Goal: Task Accomplishment & Management: Complete application form

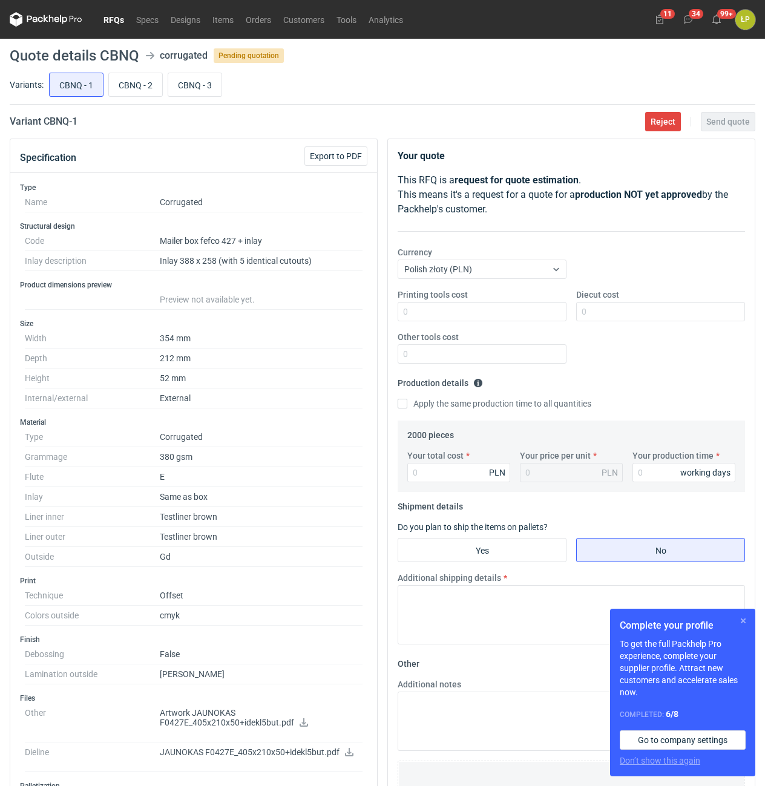
click at [742, 619] on button "button" at bounding box center [743, 621] width 15 height 15
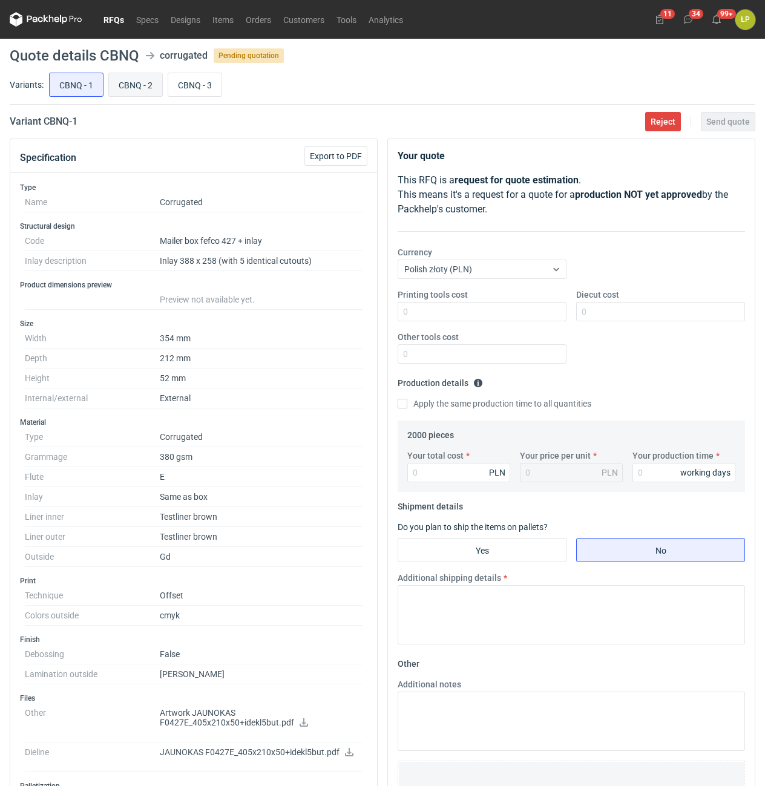
click at [143, 85] on input "CBNQ - 2" at bounding box center [135, 84] width 53 height 23
radio input "true"
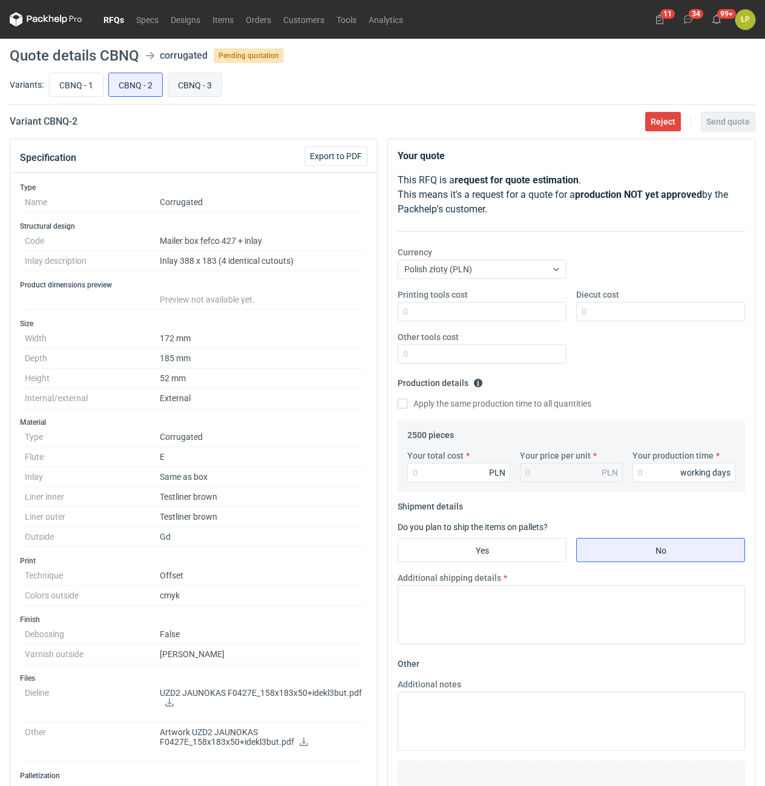
click at [177, 84] on input "CBNQ - 3" at bounding box center [194, 84] width 53 height 23
radio input "true"
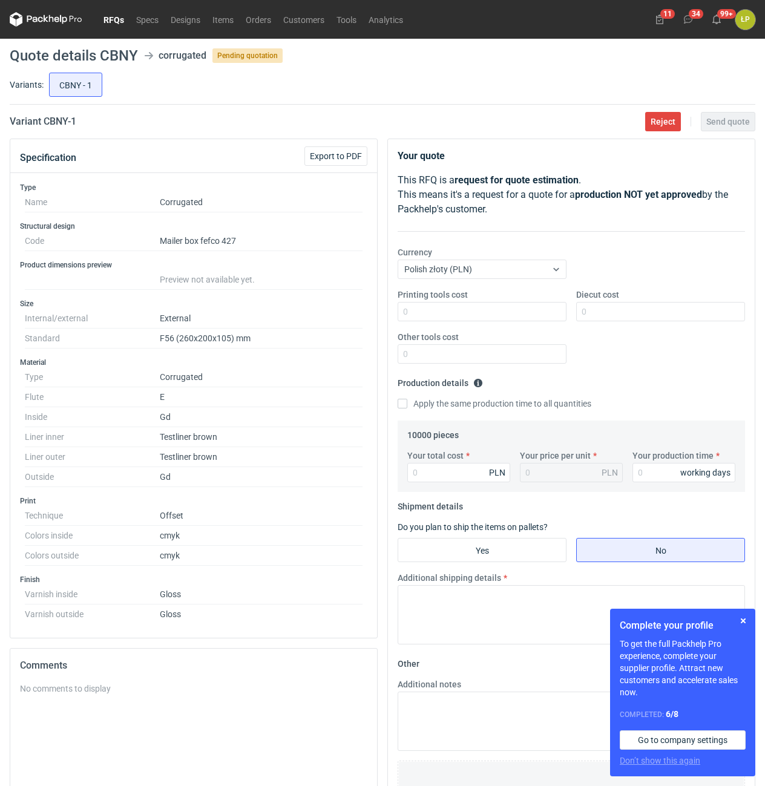
click at [740, 614] on div "Complete your profile To get the full Packhelp Pro experience, complete your su…" at bounding box center [682, 693] width 145 height 168
click at [742, 619] on button "button" at bounding box center [743, 621] width 15 height 15
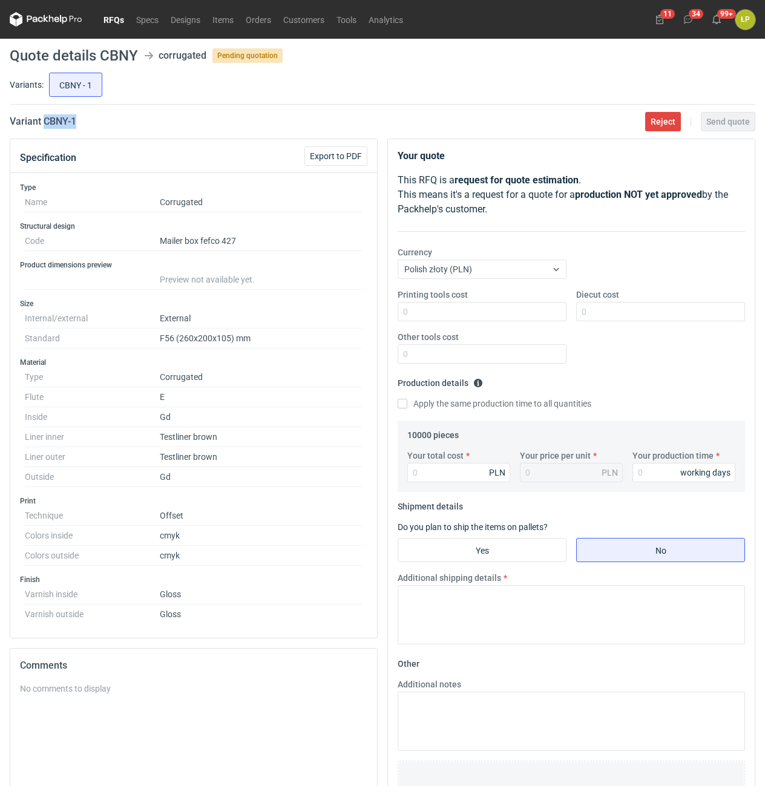
drag, startPoint x: 92, startPoint y: 125, endPoint x: 45, endPoint y: 130, distance: 46.9
click at [45, 130] on main "Quote details CBNY corrugated Pending quotation Variants: CBNY - 1 Variant CBNY…" at bounding box center [382, 489] width 755 height 900
copy h2 "CBNY - 1"
click at [491, 315] on input "Printing tools cost" at bounding box center [482, 311] width 169 height 19
type input "0"
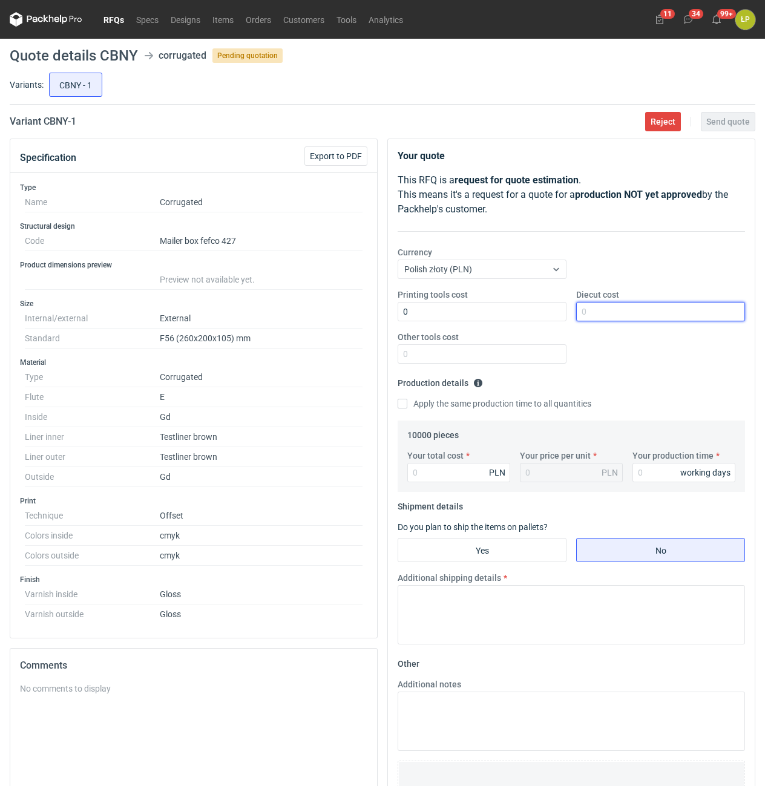
click at [600, 320] on input "Diecut cost" at bounding box center [660, 311] width 169 height 19
type input "1700"
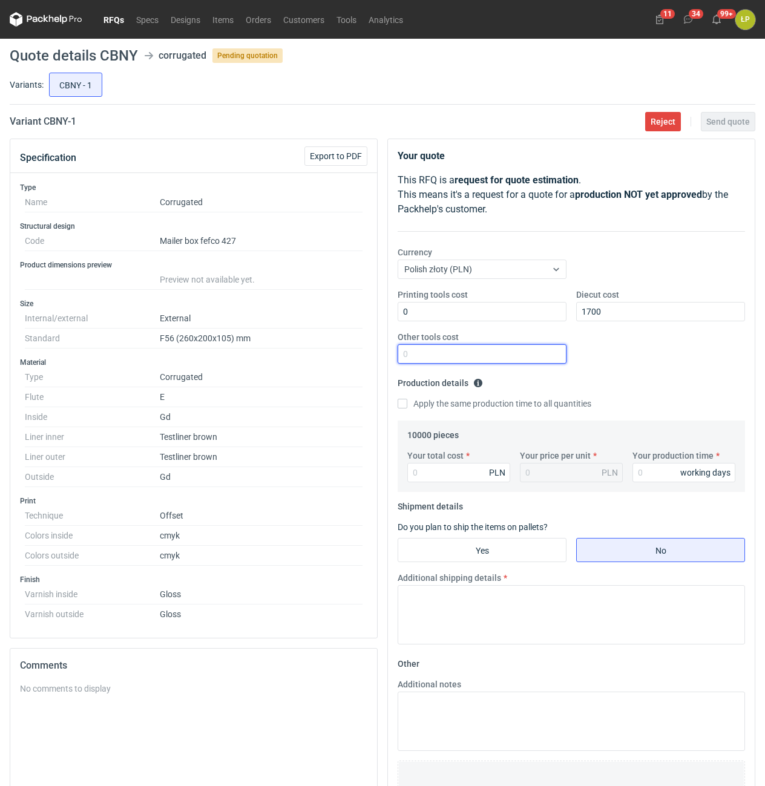
click at [545, 352] on input "Other tools cost" at bounding box center [482, 353] width 169 height 19
type input "0"
click at [674, 477] on input "Your production time" at bounding box center [684, 472] width 103 height 19
type input "15"
click at [489, 473] on div "PLN" at bounding box center [458, 472] width 103 height 19
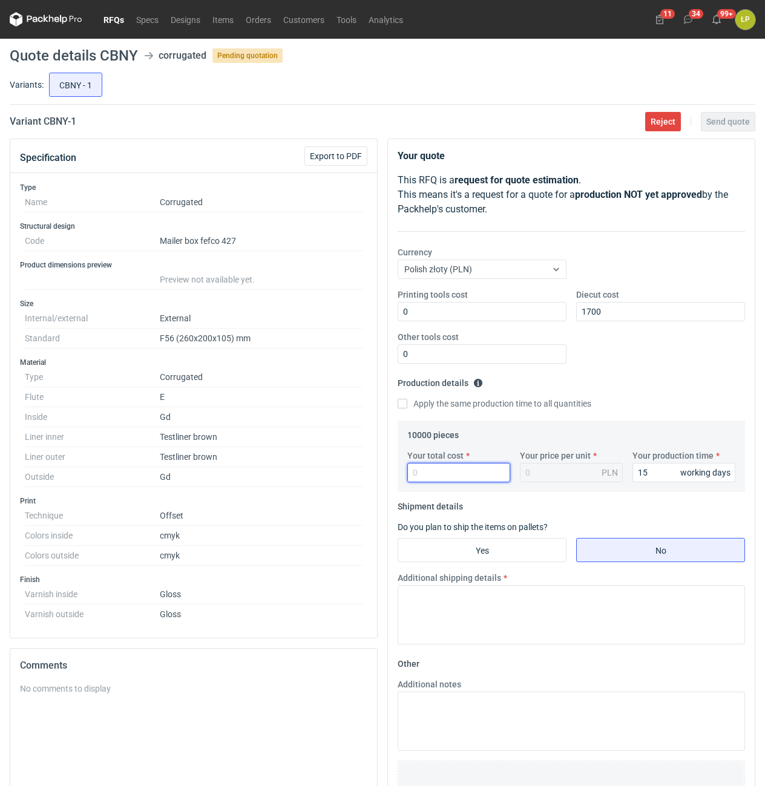
click at [488, 473] on input "Your total cost" at bounding box center [458, 472] width 103 height 19
type input "33600"
type input "3.36"
type input "33600"
click at [495, 541] on input "Yes" at bounding box center [482, 550] width 168 height 23
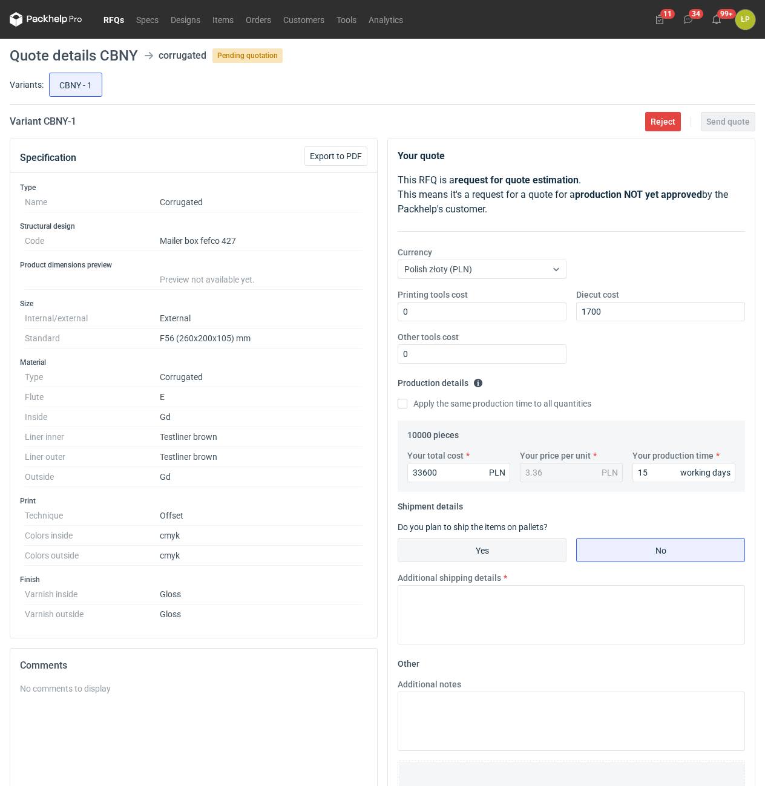
radio input "true"
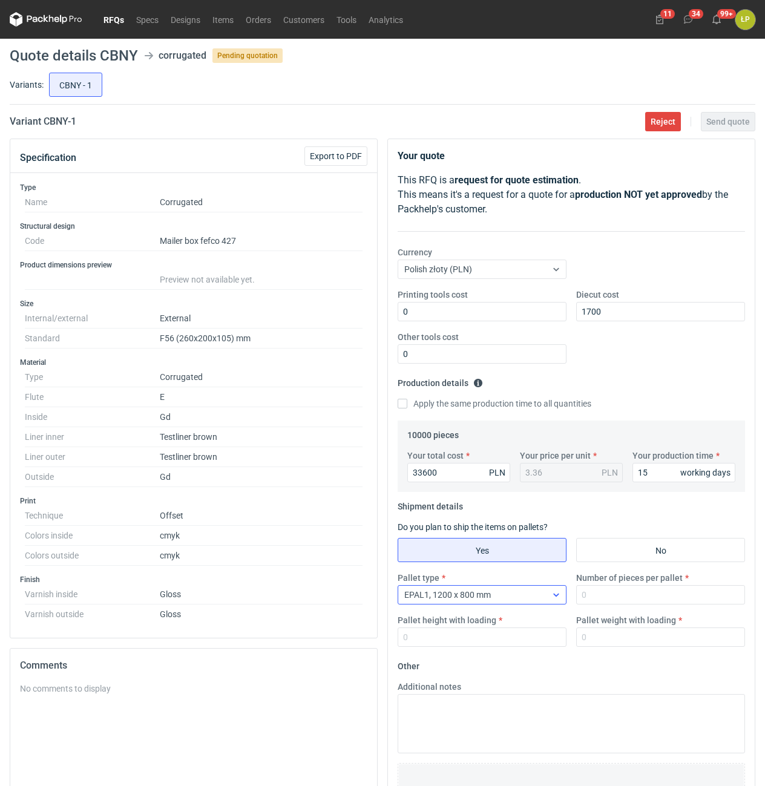
click at [529, 596] on div "EPAL1, 1200 x 800 mm" at bounding box center [472, 595] width 148 height 17
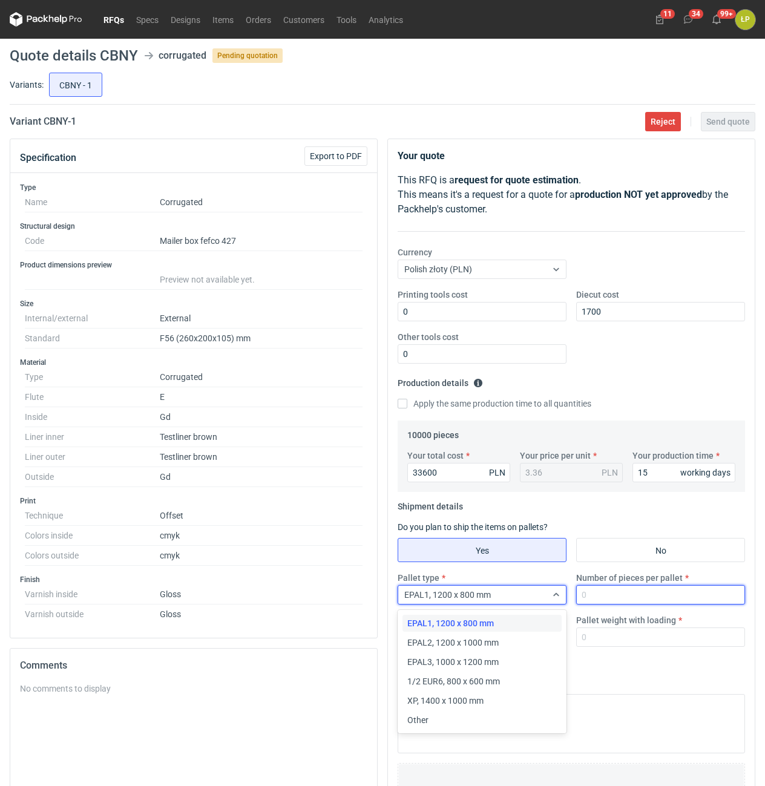
click at [629, 589] on input "Number of pieces per pallet" at bounding box center [660, 594] width 169 height 19
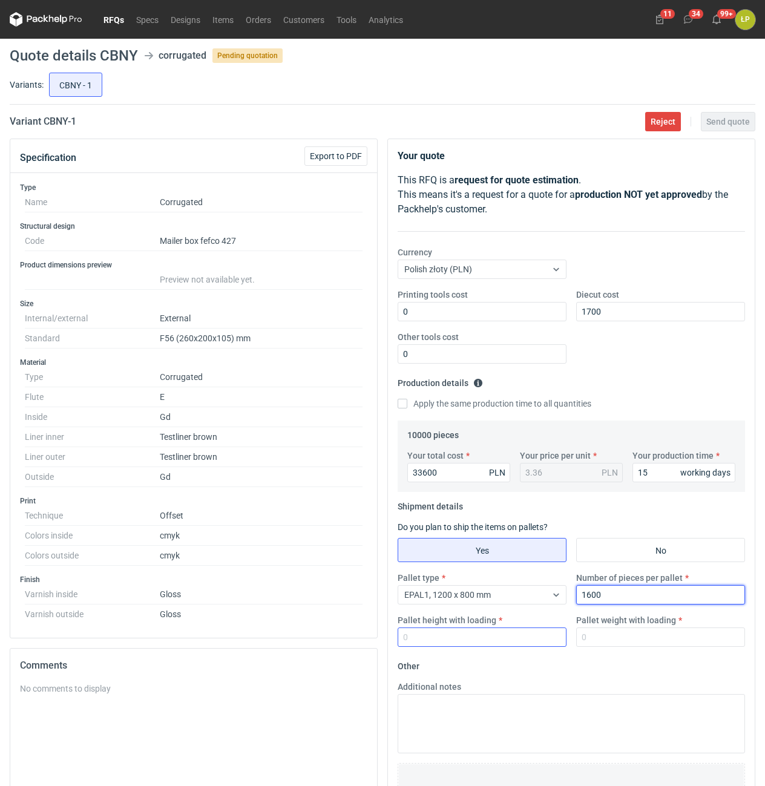
type input "1600"
click at [527, 635] on input "Pallet height with loading" at bounding box center [482, 637] width 169 height 19
type input "1800"
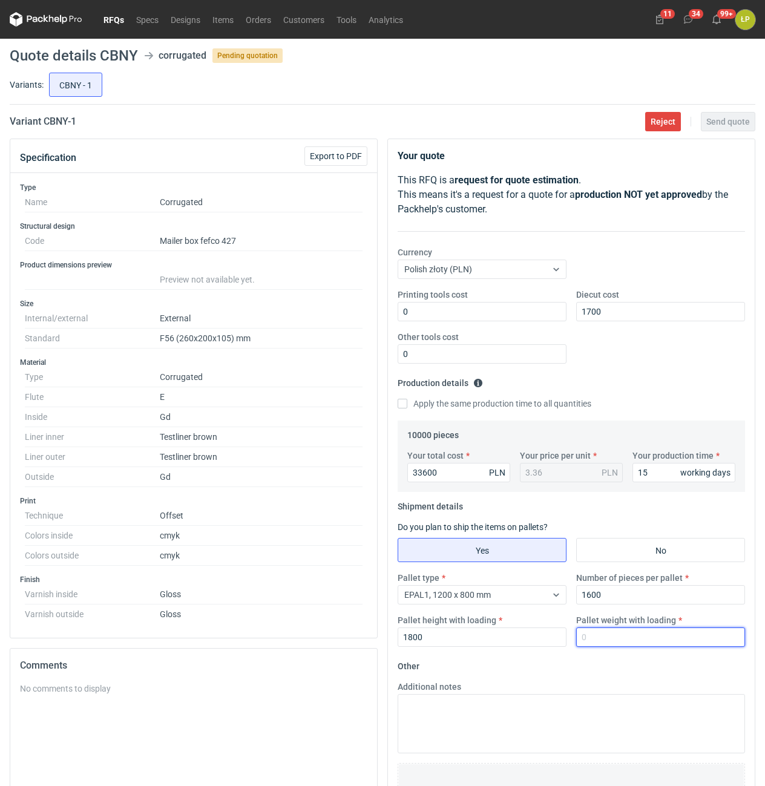
click at [631, 646] on input "Pallet weight with loading" at bounding box center [660, 637] width 169 height 19
click at [642, 633] on input "Pallet weight with loading" at bounding box center [660, 637] width 169 height 19
type input "630"
click at [637, 661] on form "Other Additional notes Browse files or drop to attach" at bounding box center [571, 746] width 347 height 179
click at [738, 126] on span "Send quote" at bounding box center [728, 121] width 44 height 8
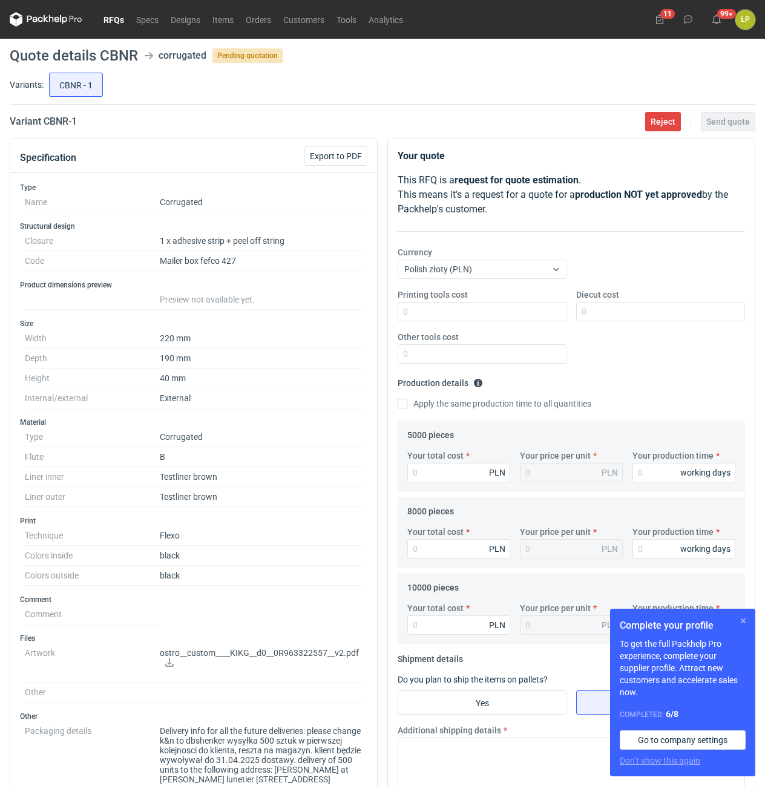
click at [743, 616] on button "button" at bounding box center [743, 621] width 15 height 15
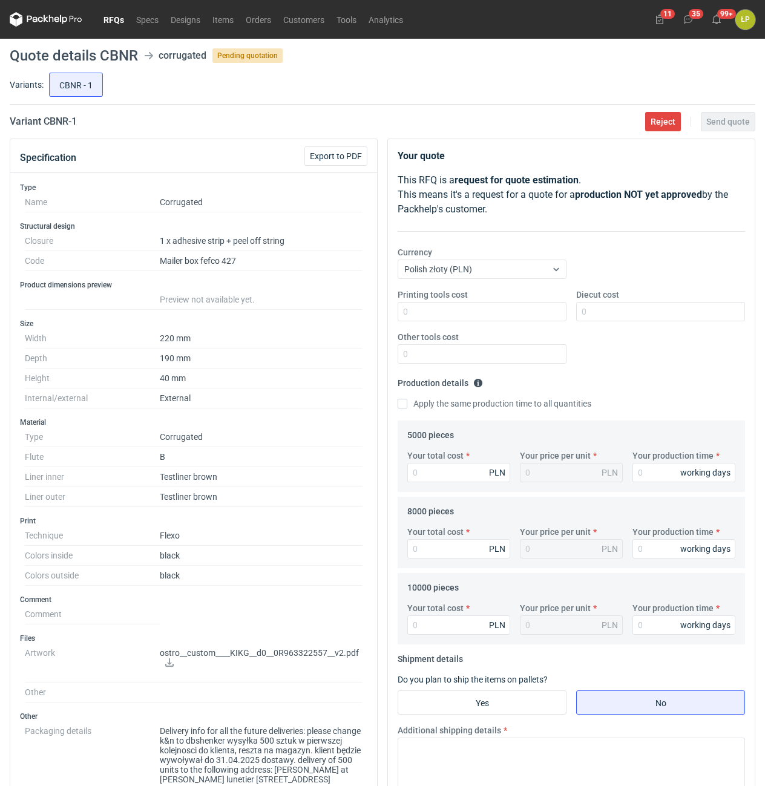
scroll to position [206, 0]
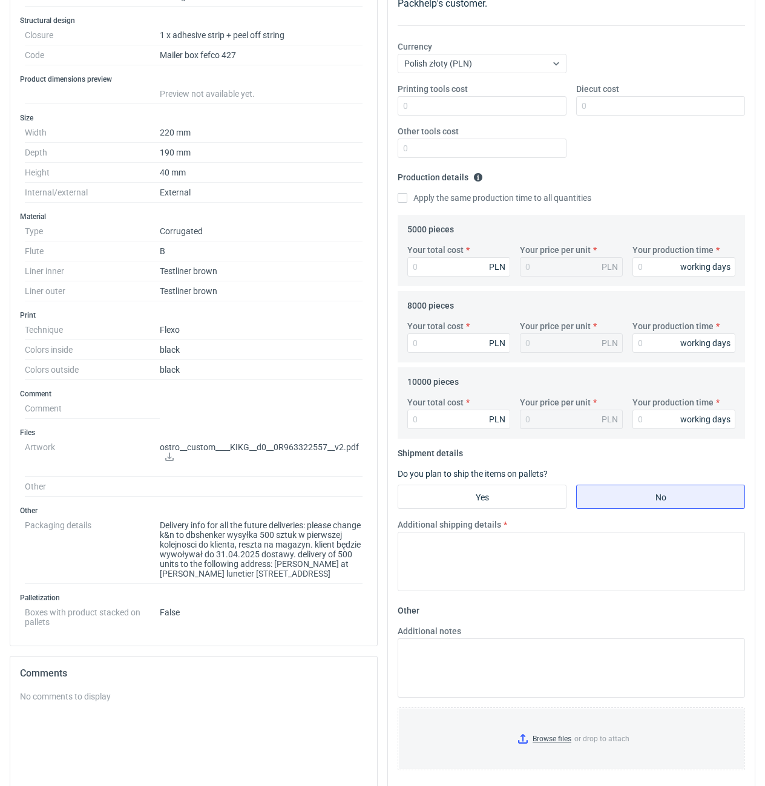
click at [170, 460] on icon at bounding box center [169, 457] width 8 height 8
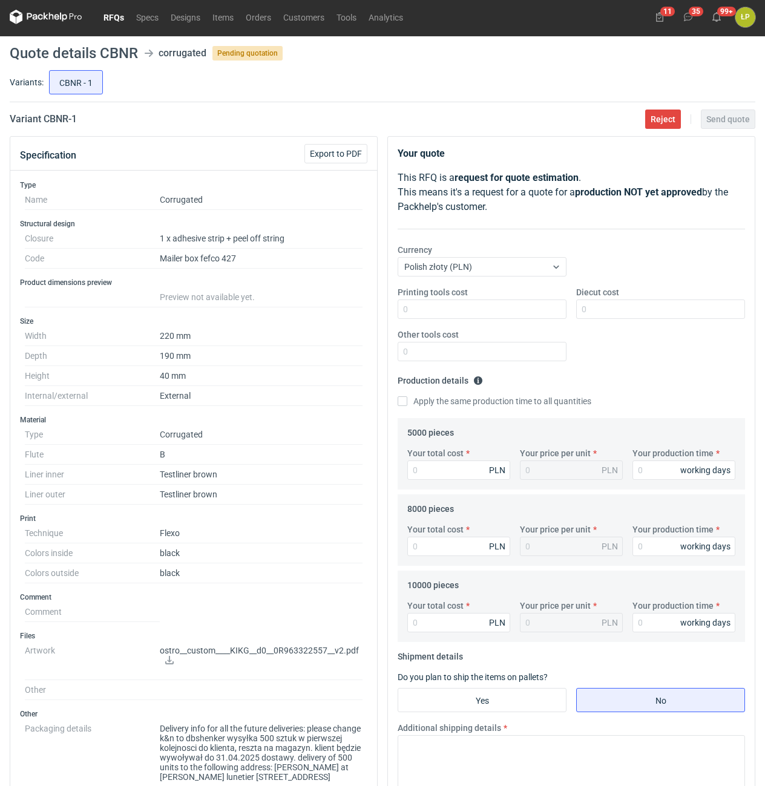
scroll to position [0, 0]
